Goal: Task Accomplishment & Management: Manage account settings

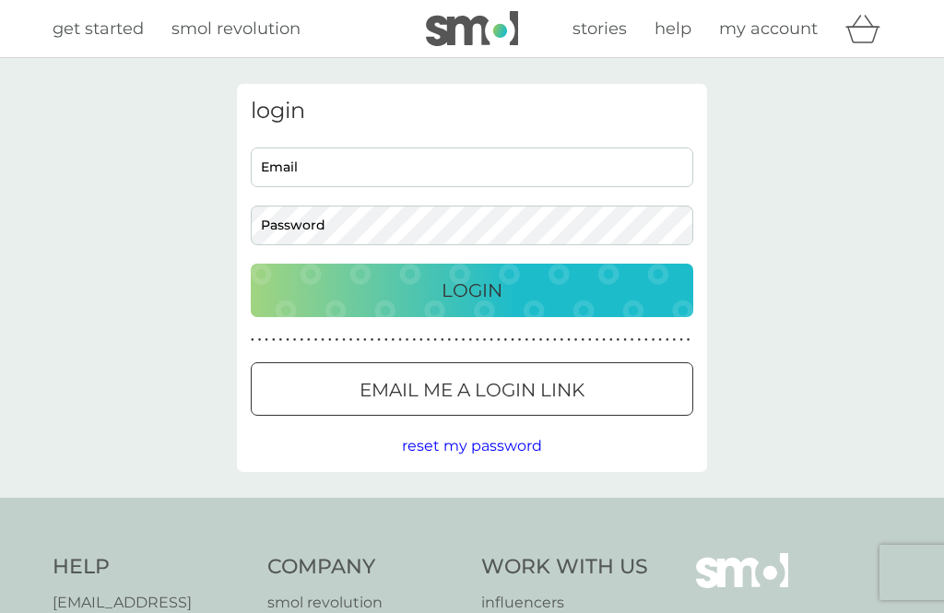
click at [271, 170] on input "Email" at bounding box center [472, 167] width 442 height 40
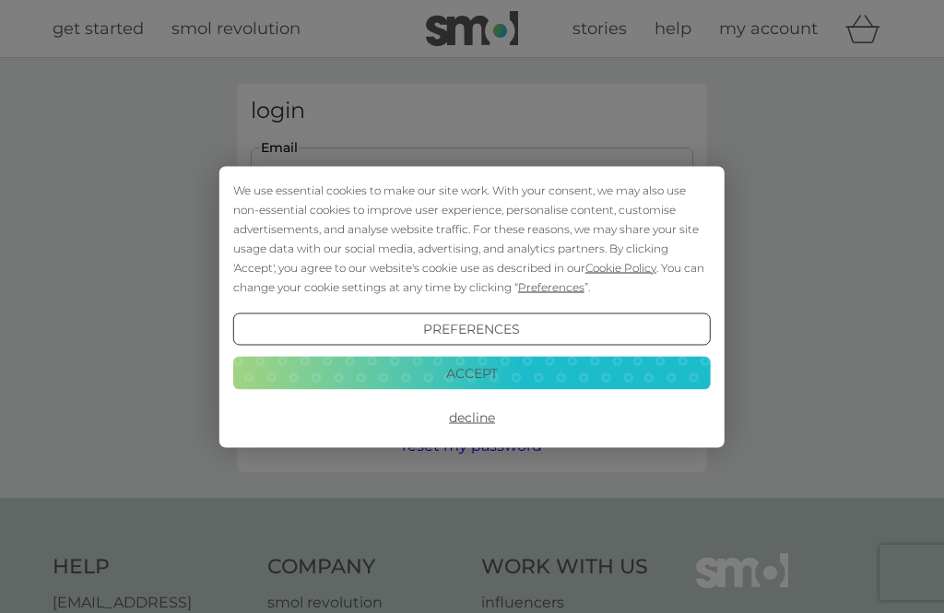
type input "deborahpreece@icloud.com"
click at [472, 289] on button "Login" at bounding box center [472, 290] width 442 height 53
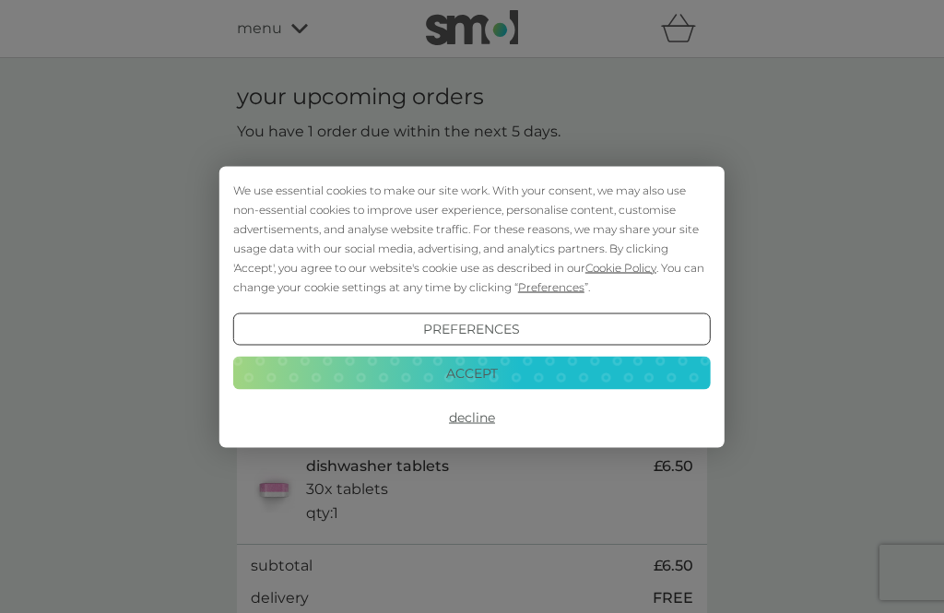
click at [469, 420] on button "Decline" at bounding box center [471, 417] width 477 height 33
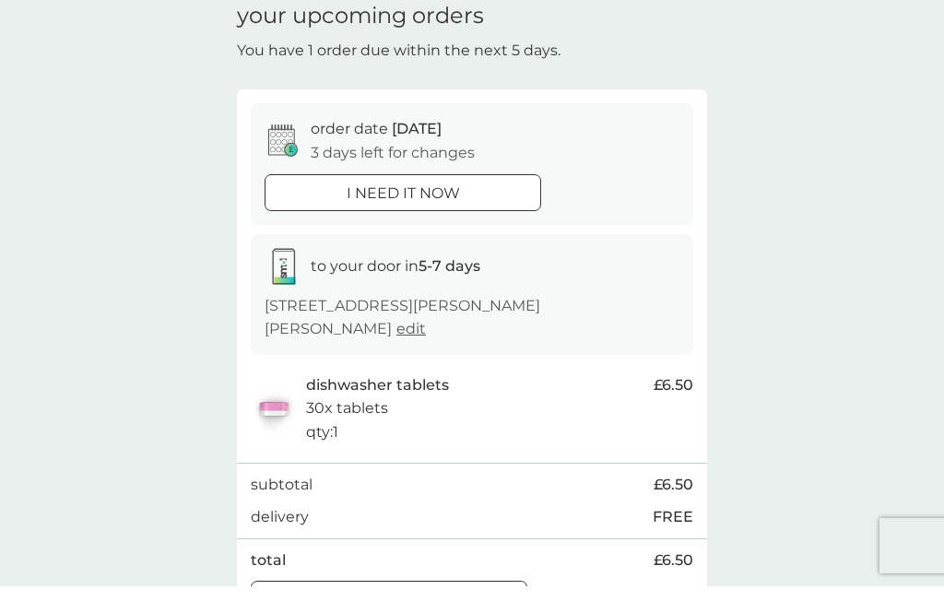
scroll to position [116, 0]
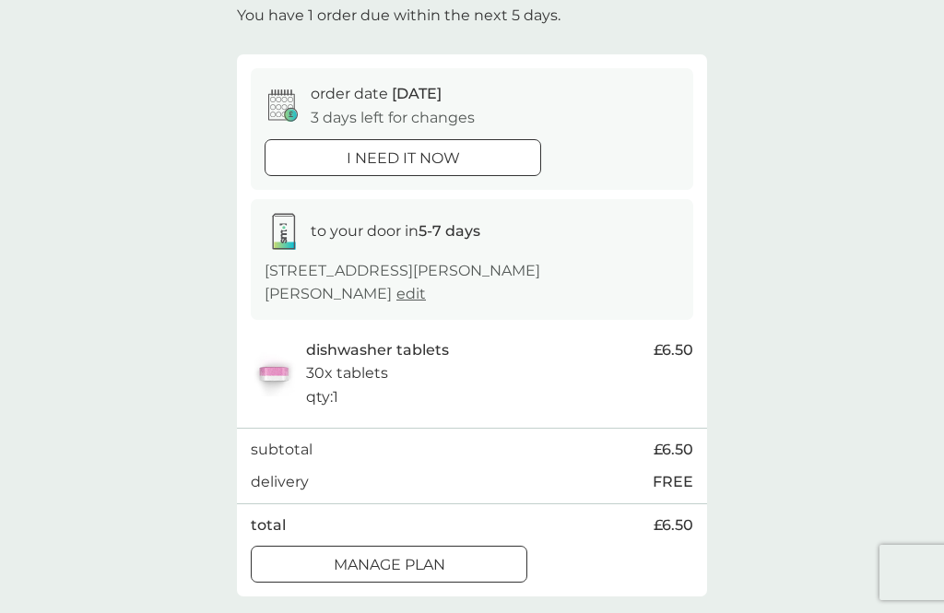
click at [308, 553] on div "Manage plan" at bounding box center [389, 565] width 275 height 24
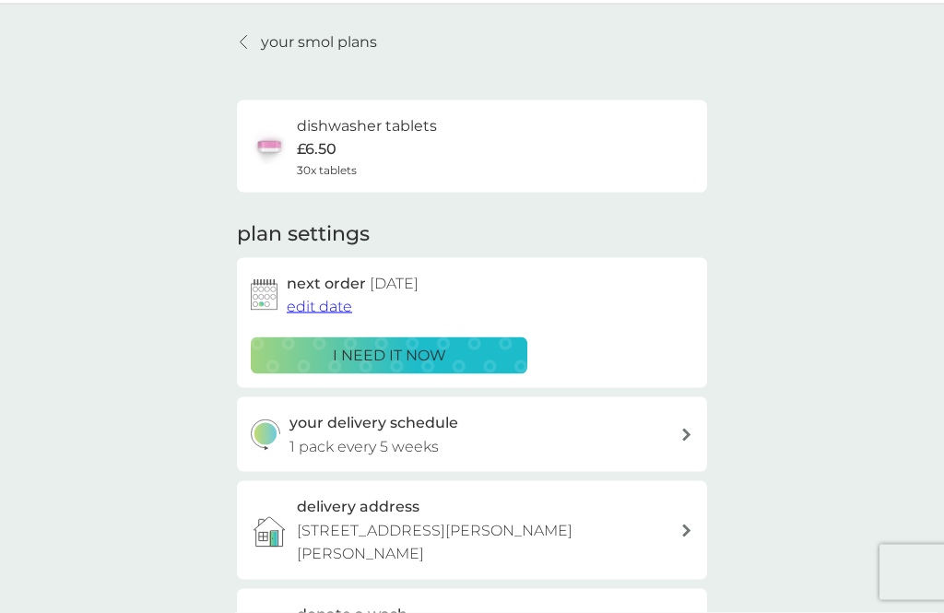
scroll to position [54, 0]
click at [313, 304] on span "edit date" at bounding box center [319, 306] width 65 height 18
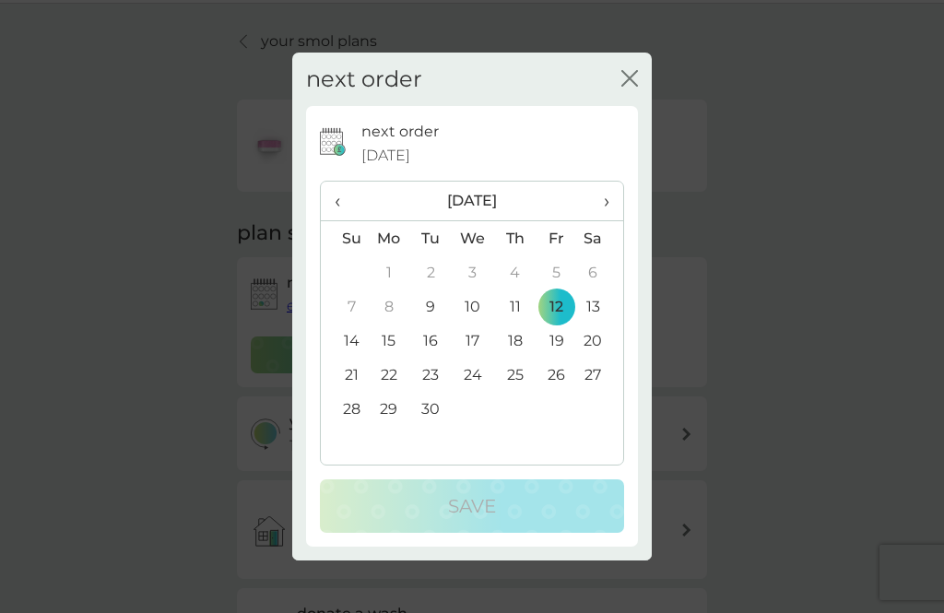
click at [552, 358] on td "19" at bounding box center [555, 340] width 41 height 34
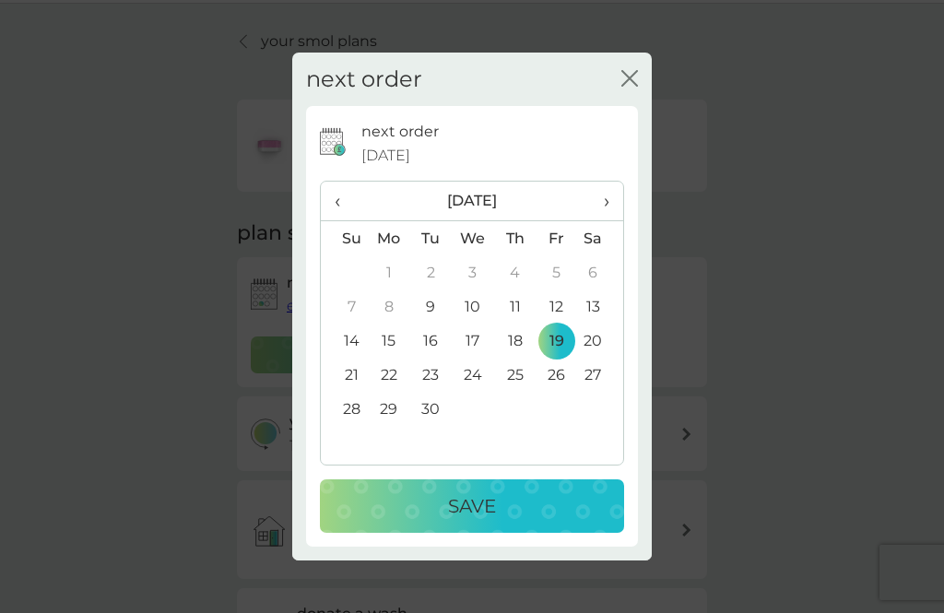
click at [377, 521] on div "Save" at bounding box center [471, 505] width 267 height 29
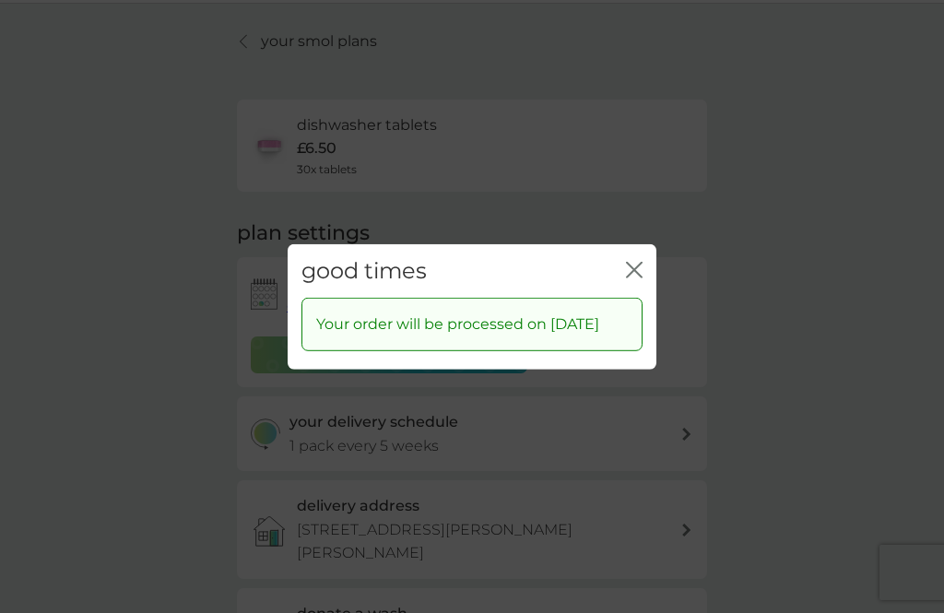
click at [631, 277] on icon "close" at bounding box center [634, 269] width 17 height 17
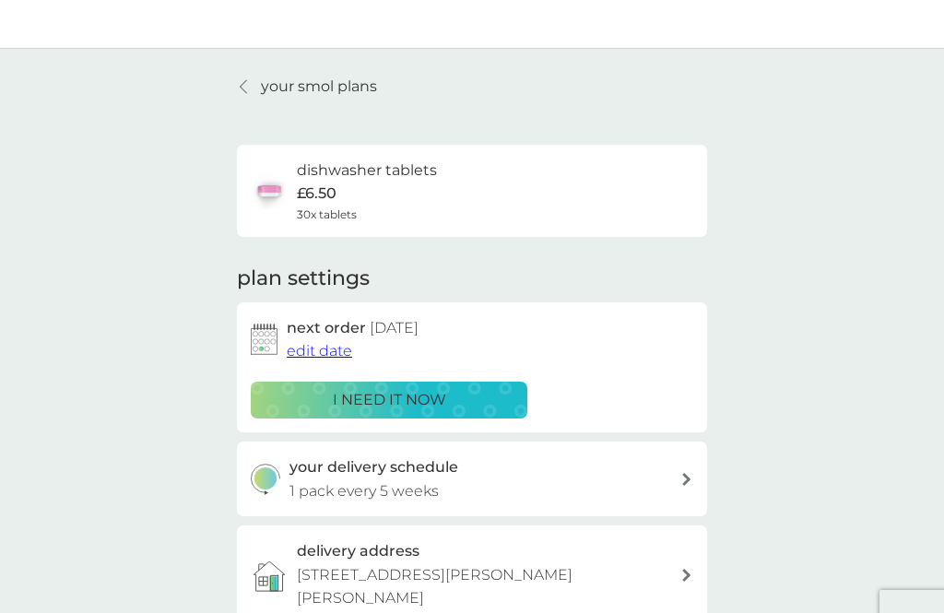
scroll to position [0, 0]
